Goal: Find specific page/section: Find specific page/section

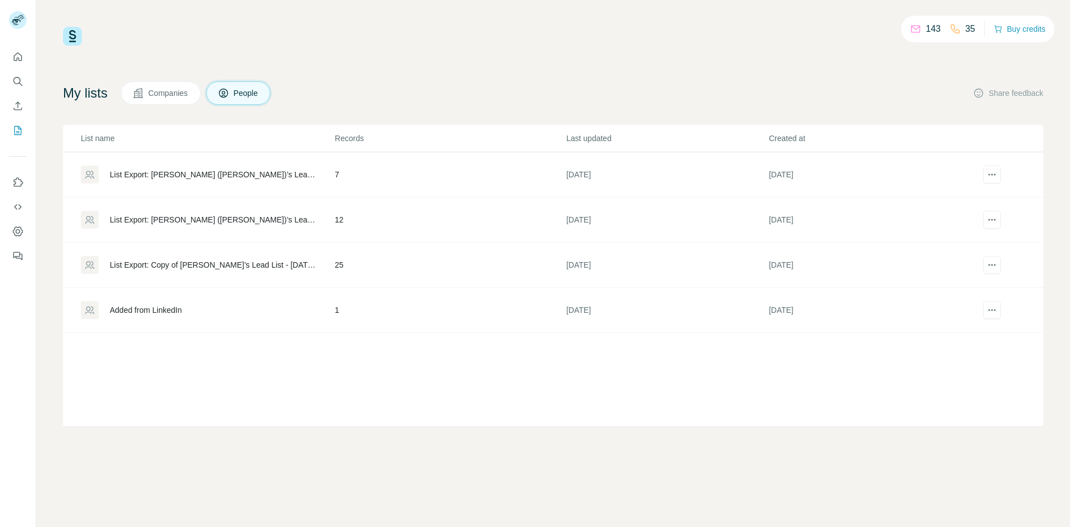
click at [243, 259] on div "List Export: Copy of [PERSON_NAME]’s Lead List - [DATE] 12:27" at bounding box center [213, 264] width 206 height 11
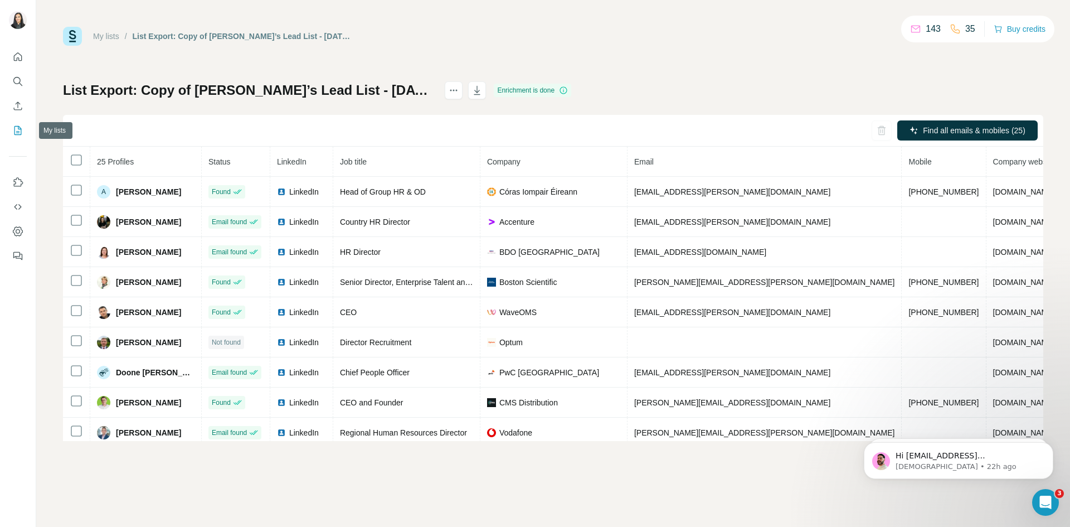
click at [14, 135] on icon "My lists" at bounding box center [17, 130] width 11 height 11
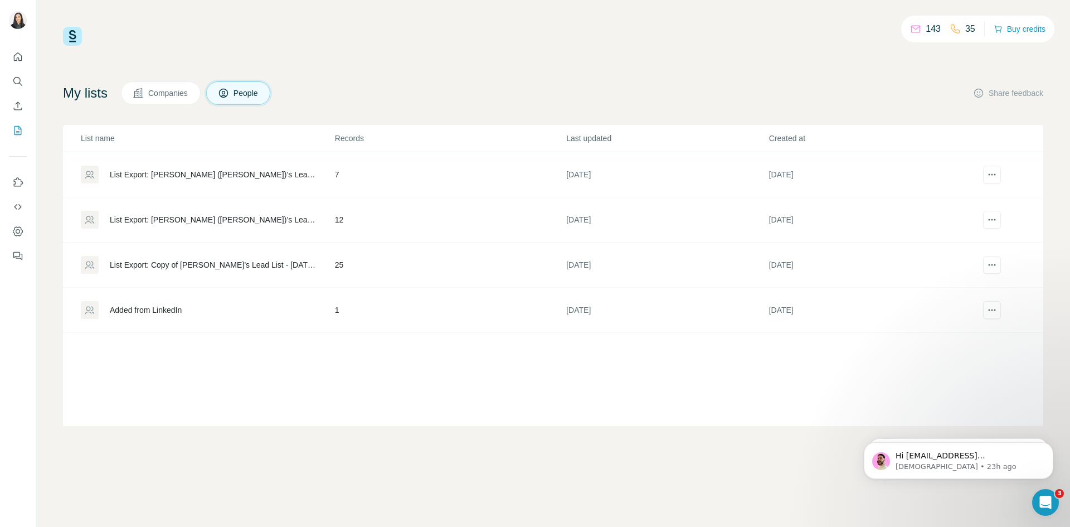
click at [246, 220] on div "List Export: [PERSON_NAME] ([PERSON_NAME])’s Lead List - [DATE] 11:44" at bounding box center [213, 219] width 206 height 11
